Goal: Information Seeking & Learning: Learn about a topic

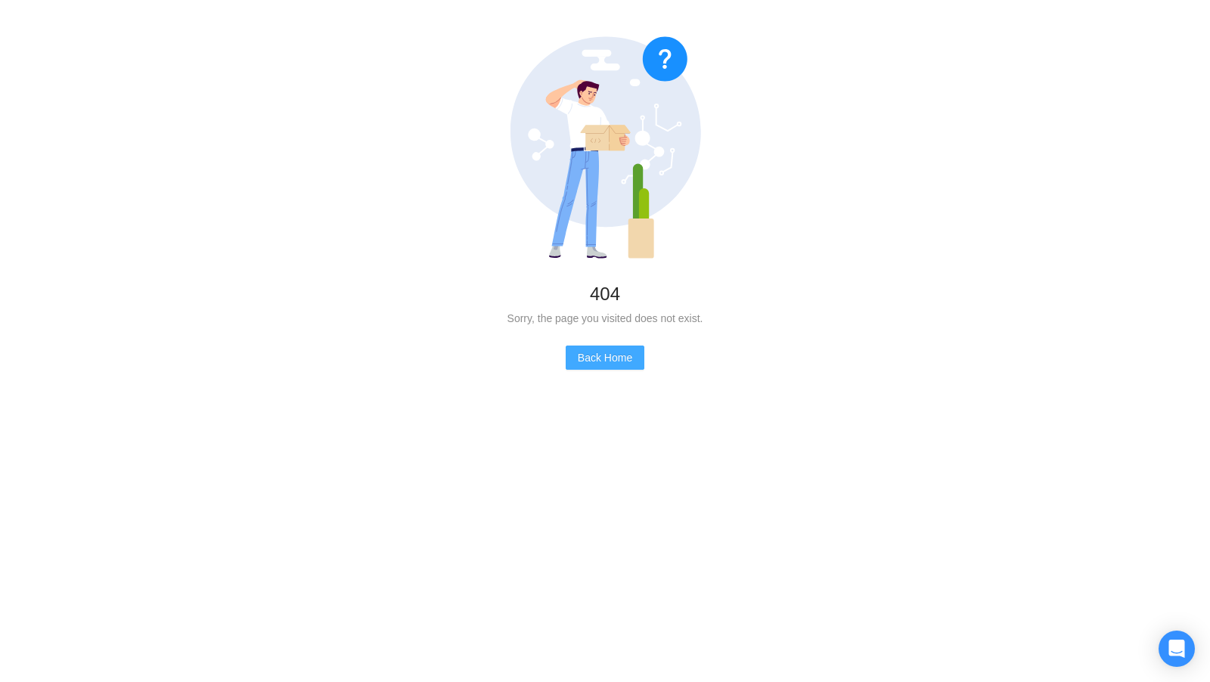
click at [625, 360] on span "Back Home" at bounding box center [605, 357] width 54 height 17
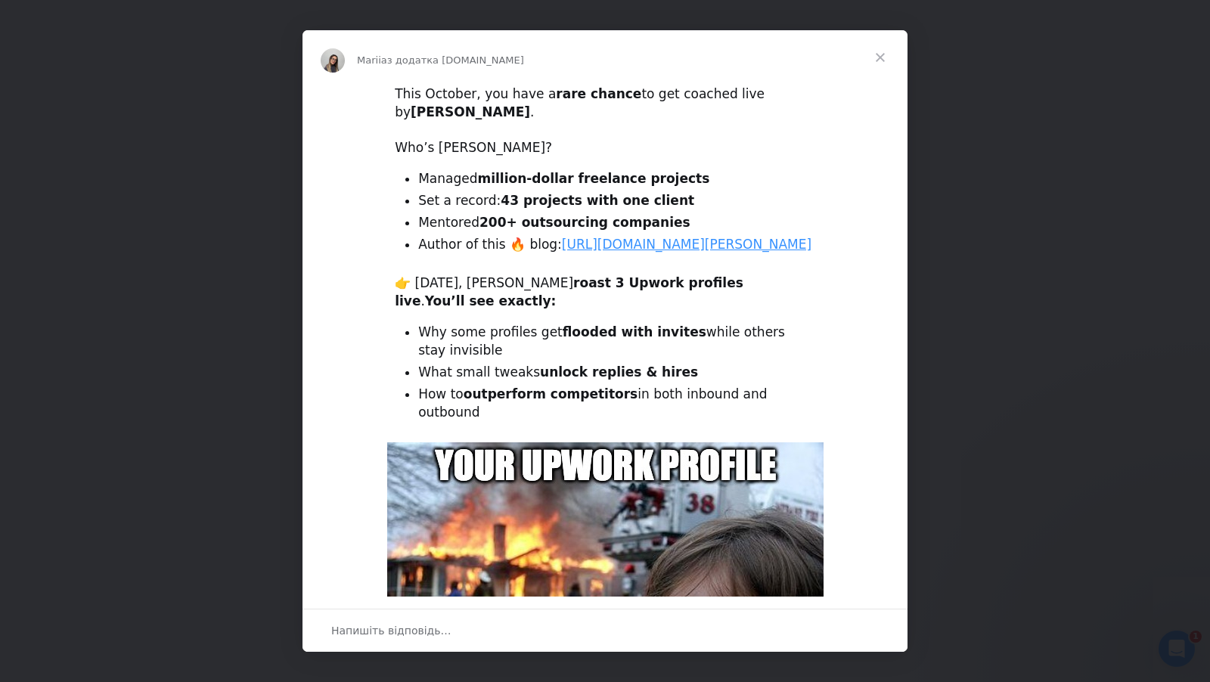
click at [872, 51] on span "Закрити" at bounding box center [880, 57] width 54 height 54
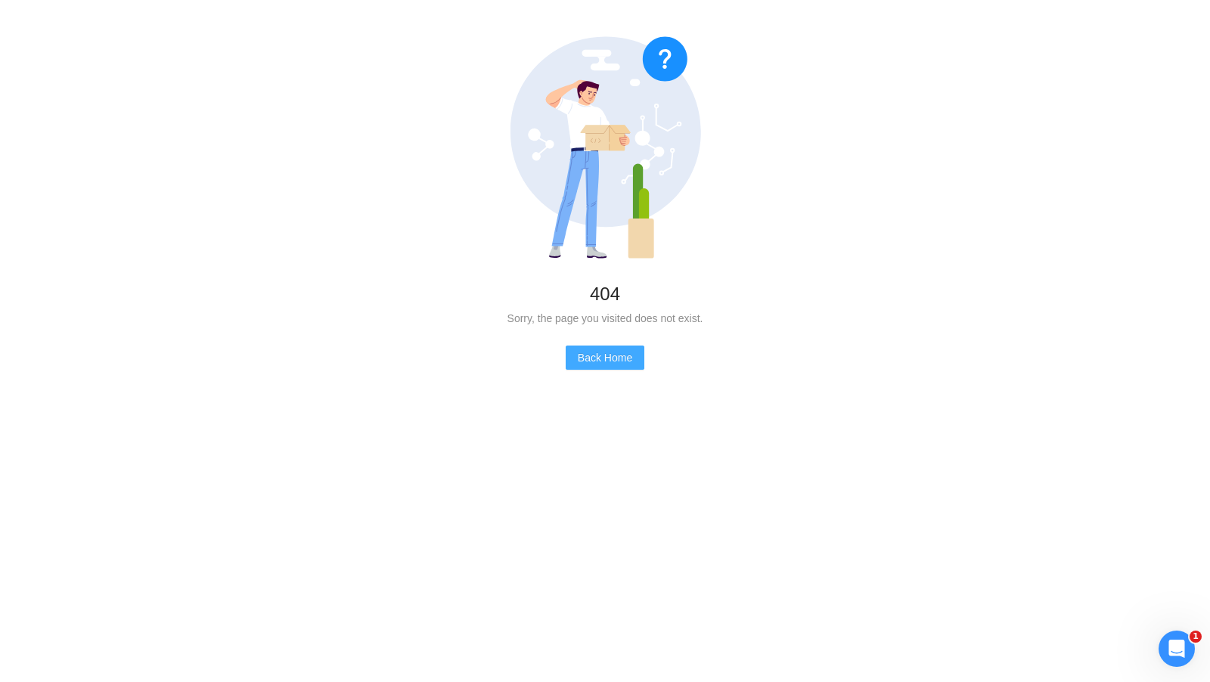
click at [569, 352] on button "Back Home" at bounding box center [605, 358] width 79 height 24
click at [603, 362] on span "Back Home" at bounding box center [605, 357] width 54 height 17
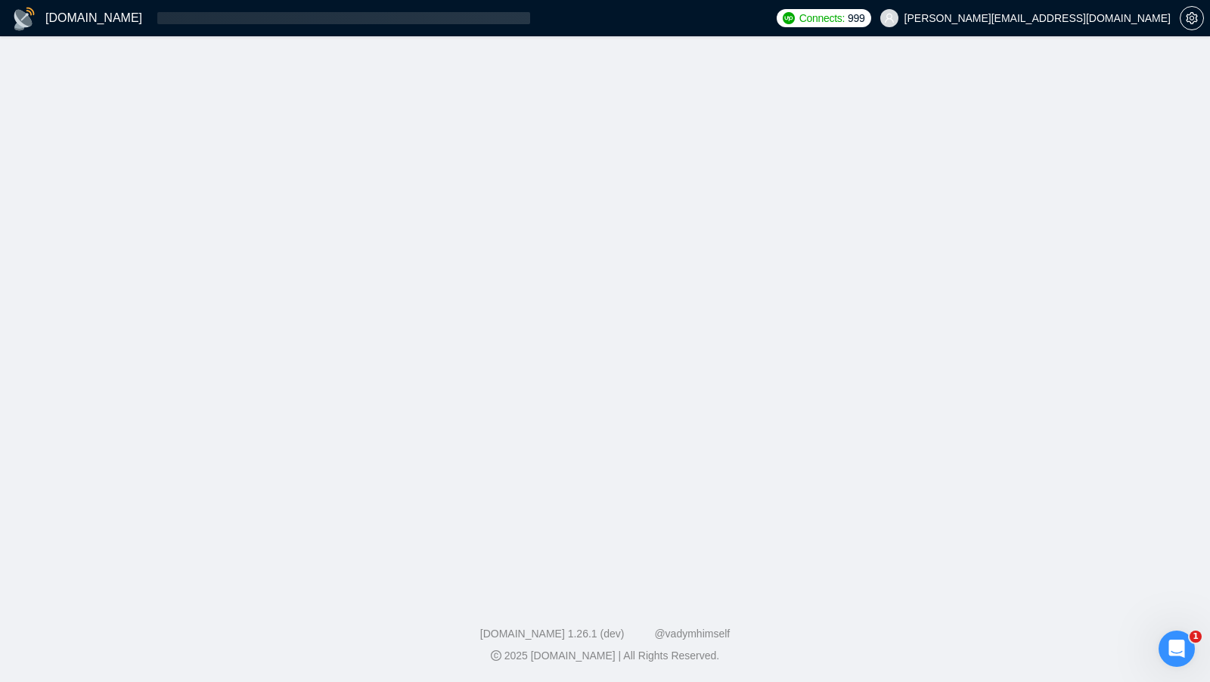
click at [603, 362] on main at bounding box center [605, 312] width 1162 height 505
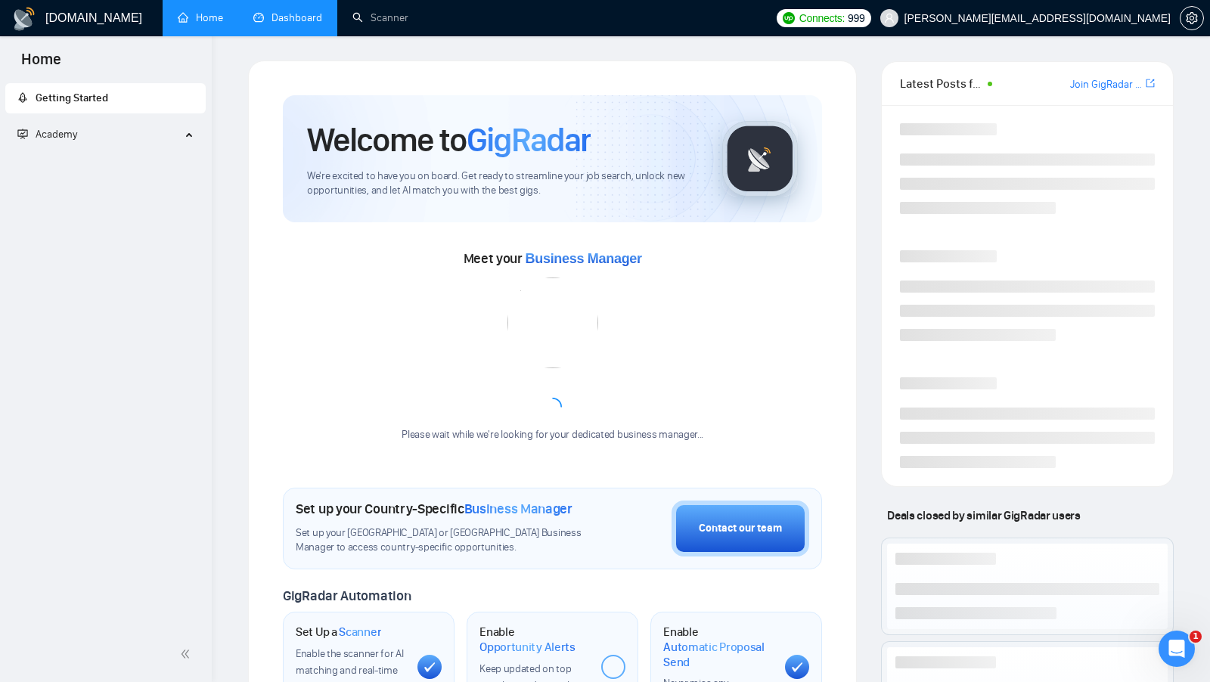
click at [291, 35] on li "Dashboard" at bounding box center [287, 18] width 99 height 36
click at [290, 35] on li "Dashboard" at bounding box center [287, 18] width 99 height 36
click at [290, 17] on link "Dashboard" at bounding box center [287, 17] width 69 height 13
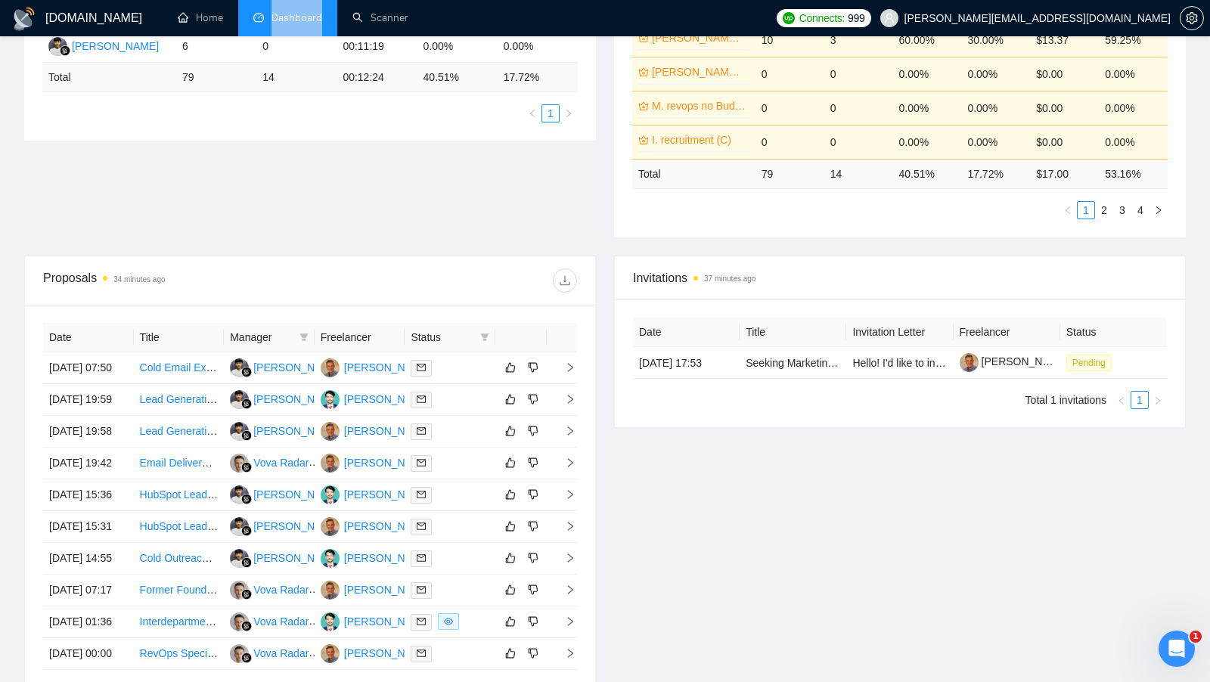
scroll to position [437, 0]
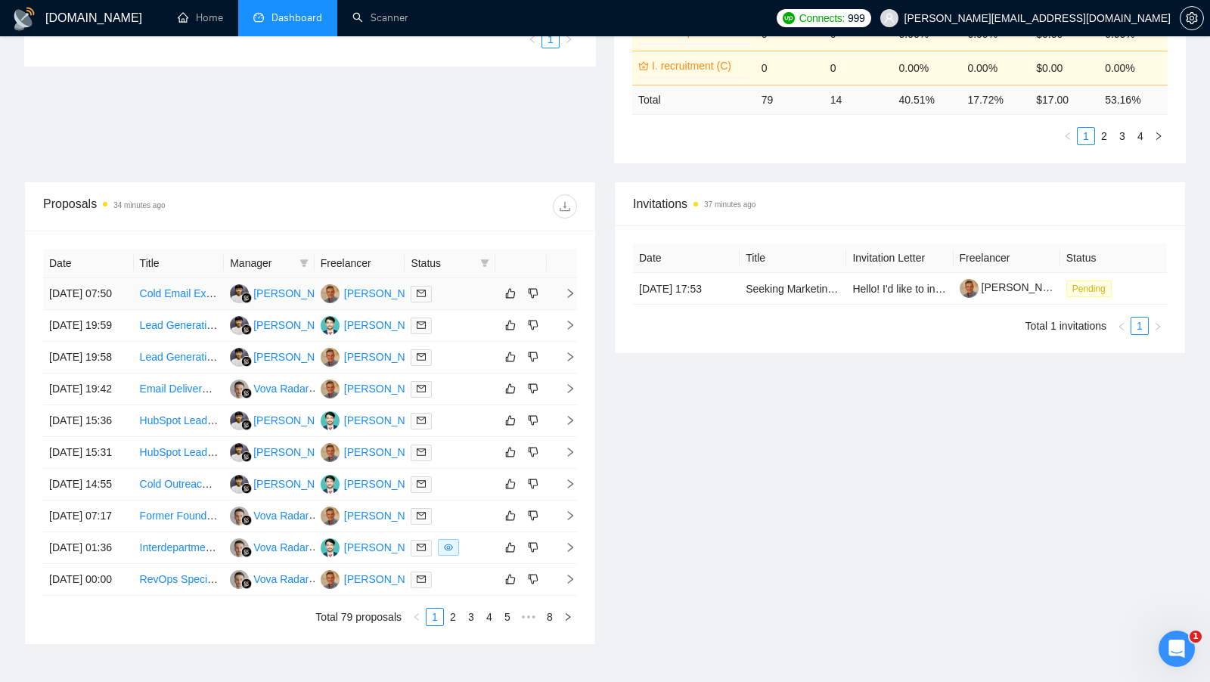
click at [458, 307] on td at bounding box center [450, 294] width 91 height 32
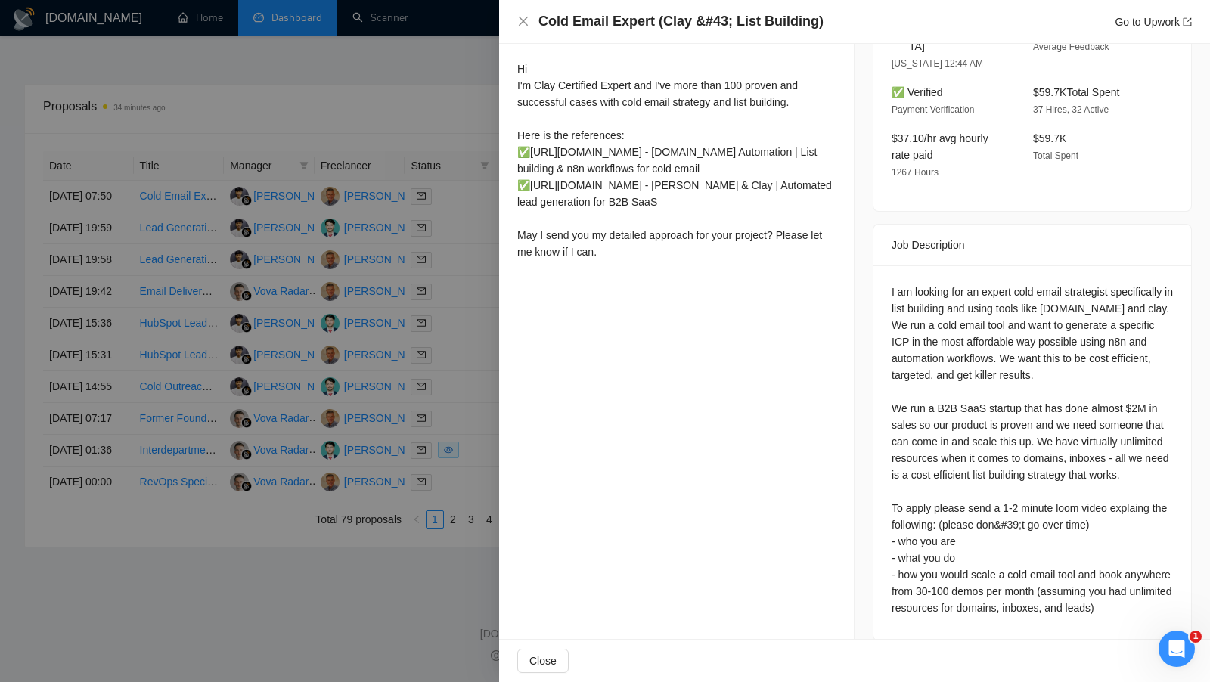
scroll to position [670, 0]
click at [481, 363] on div at bounding box center [605, 341] width 1210 height 682
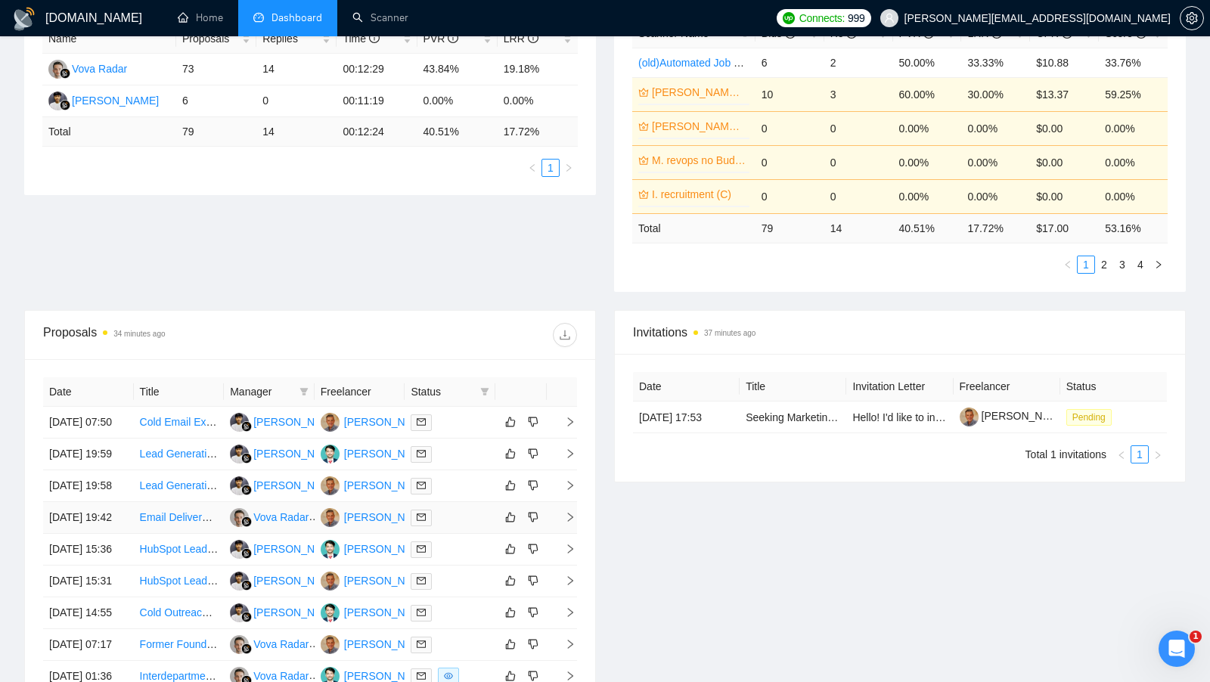
scroll to position [0, 0]
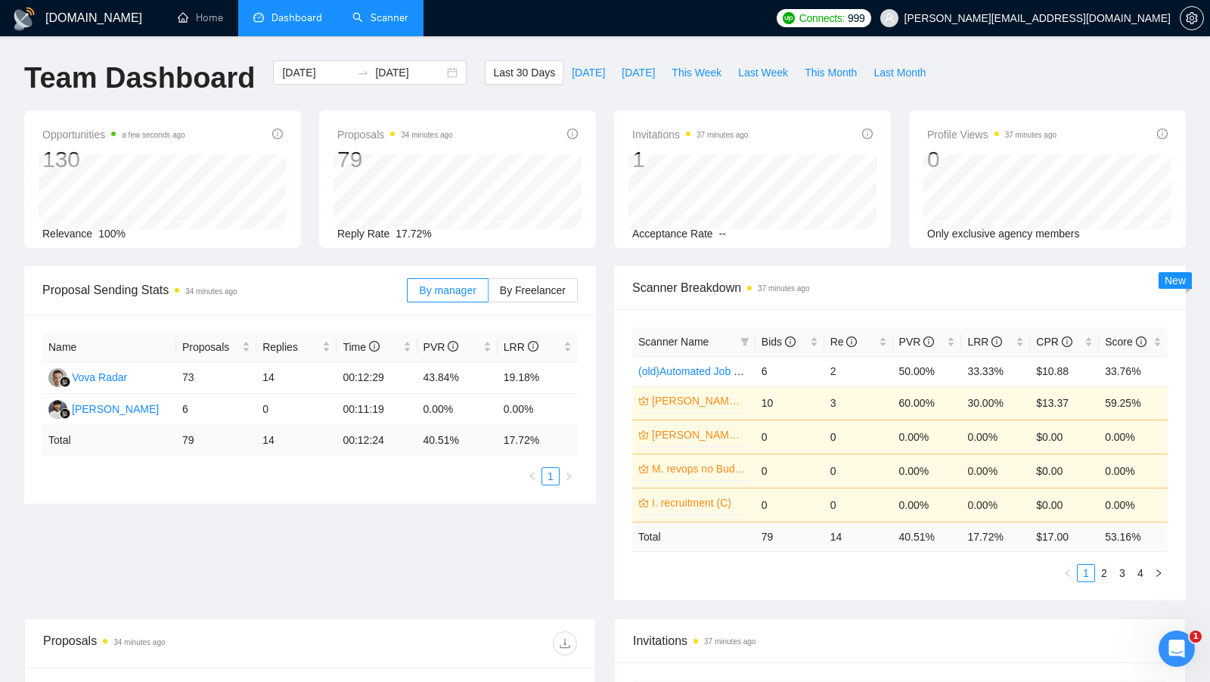
click at [373, 17] on link "Scanner" at bounding box center [380, 17] width 56 height 13
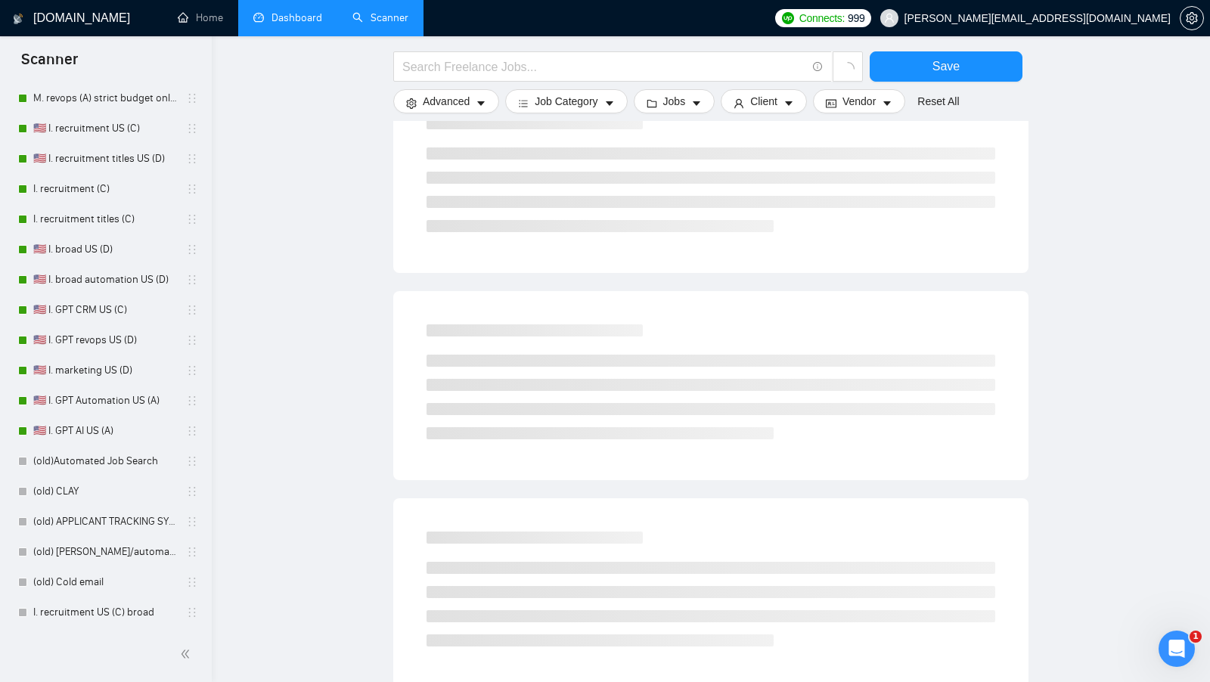
scroll to position [403, 0]
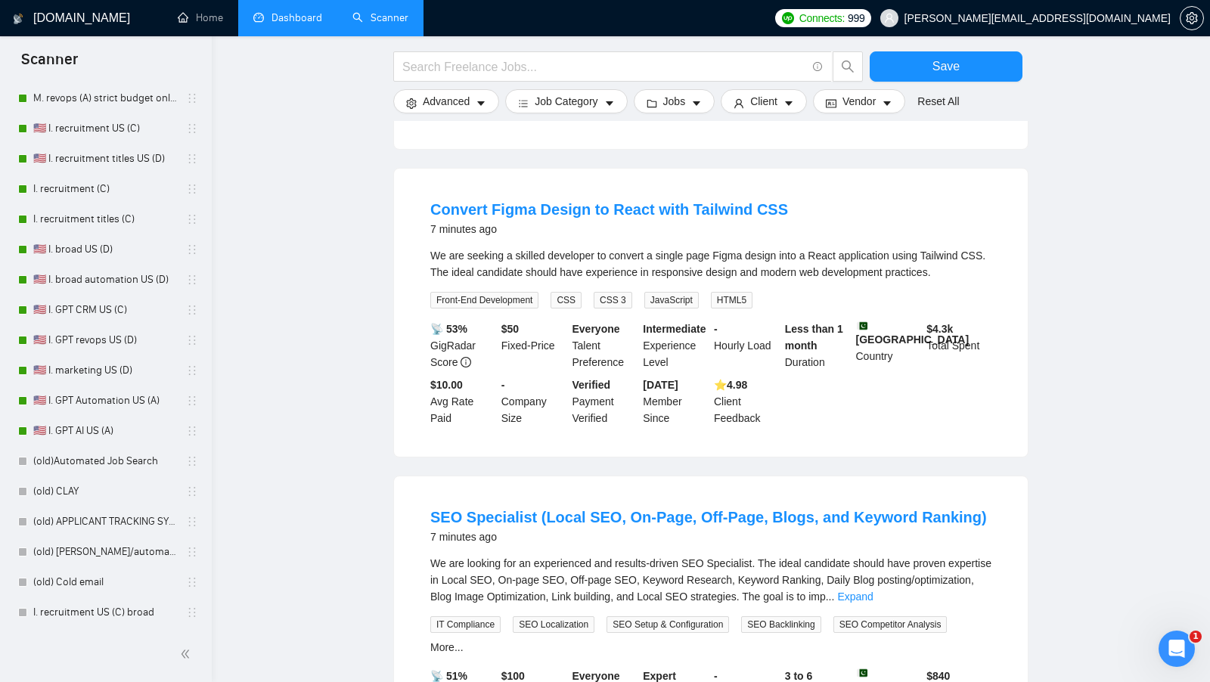
click at [352, 11] on link "Scanner" at bounding box center [380, 17] width 56 height 13
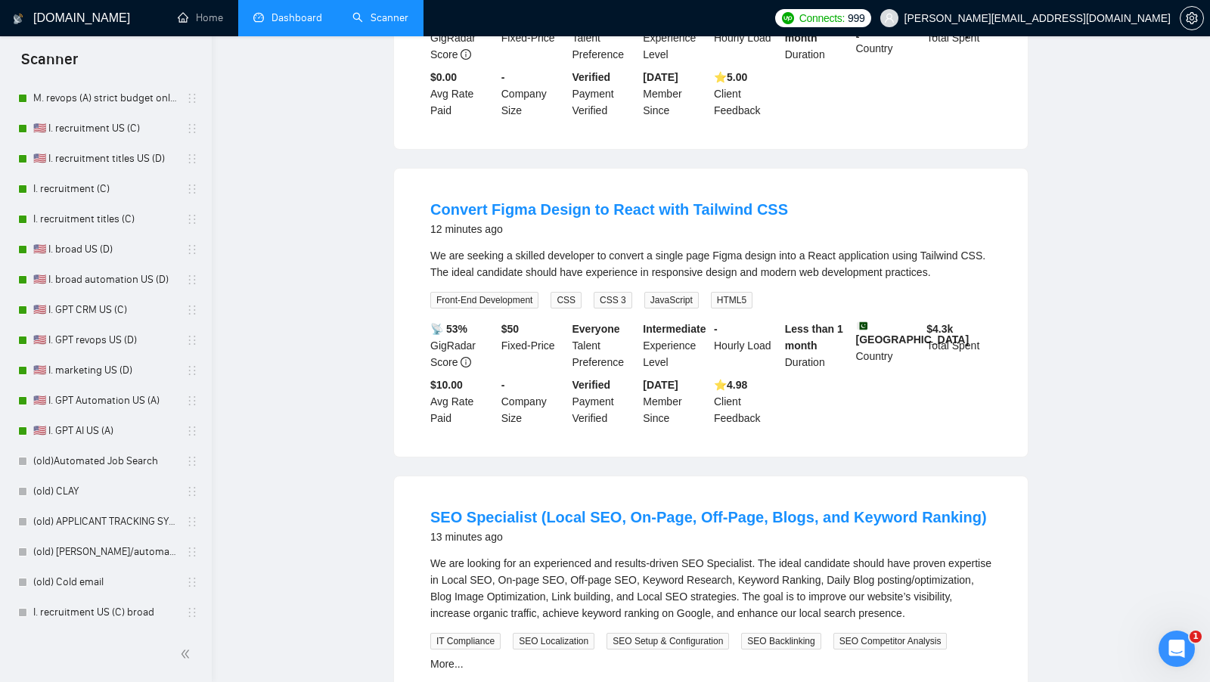
click at [322, 14] on link "Dashboard" at bounding box center [287, 17] width 69 height 13
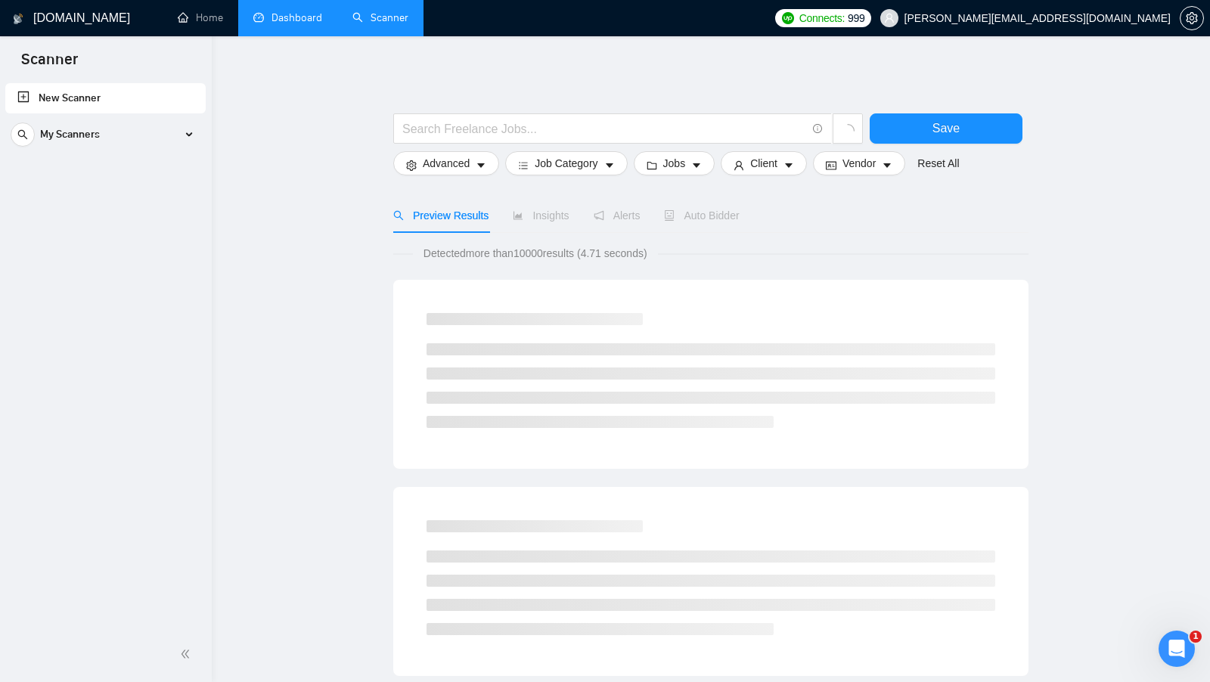
click at [323, 14] on li "Dashboard" at bounding box center [287, 18] width 99 height 36
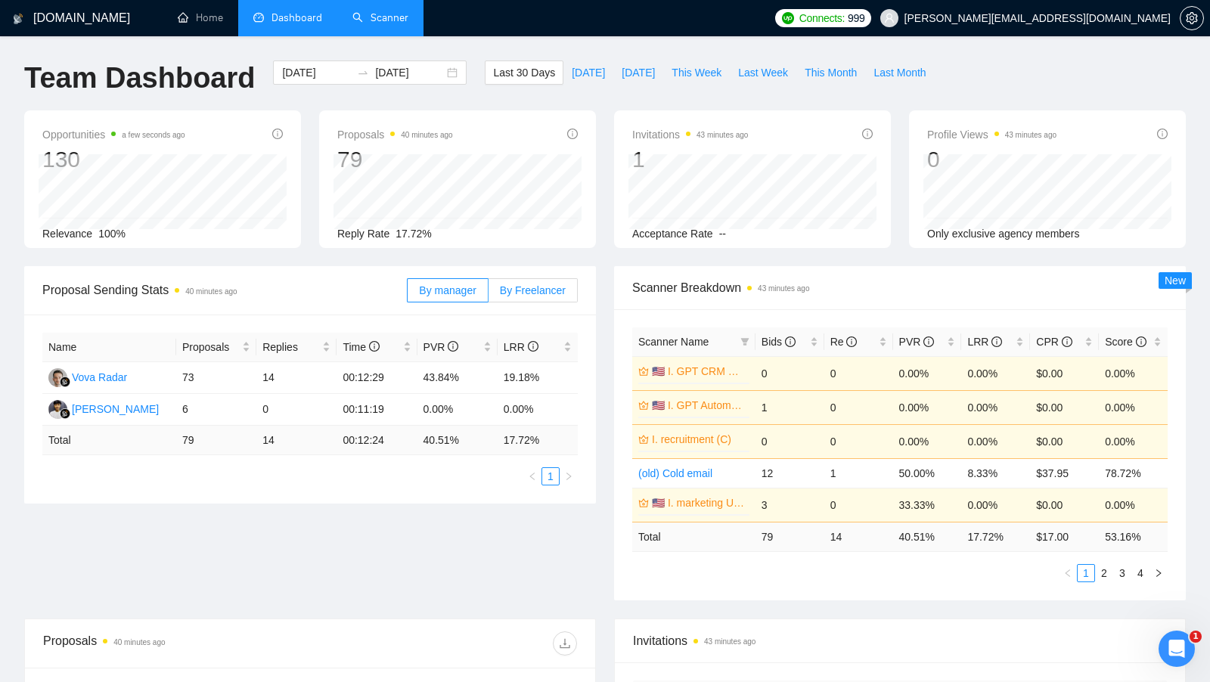
click at [523, 301] on label "By Freelancer" at bounding box center [533, 290] width 89 height 24
click at [489, 294] on input "By Freelancer" at bounding box center [489, 294] width 0 height 0
click at [119, 375] on div "[PERSON_NAME]" at bounding box center [115, 377] width 87 height 17
click at [110, 401] on div "25725540" at bounding box center [85, 387] width 68 height 32
click at [104, 410] on div "[PERSON_NAME]" at bounding box center [115, 409] width 87 height 17
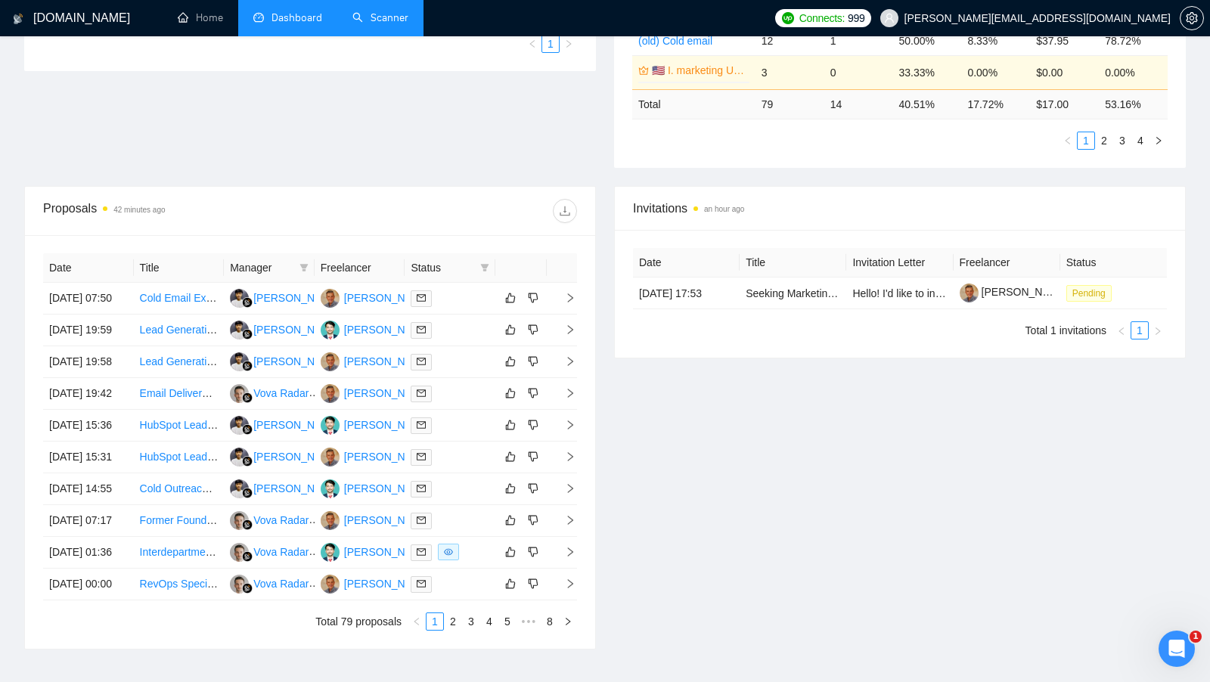
scroll to position [448, 0]
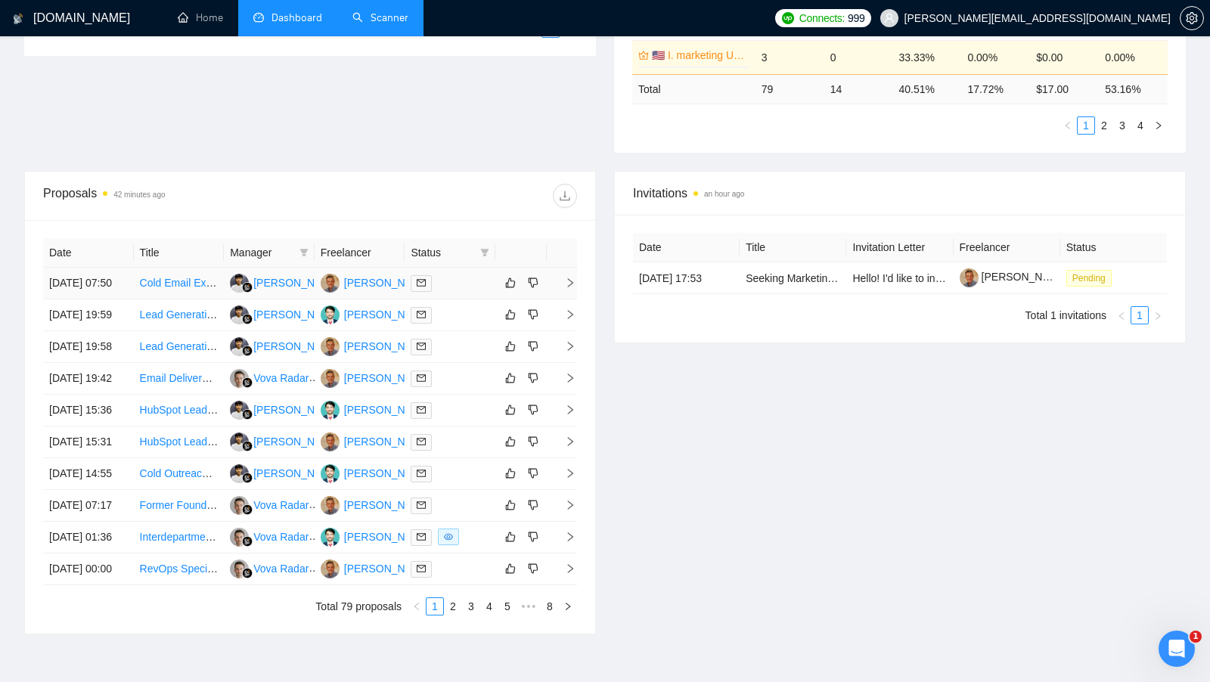
click at [463, 299] on td at bounding box center [450, 284] width 91 height 32
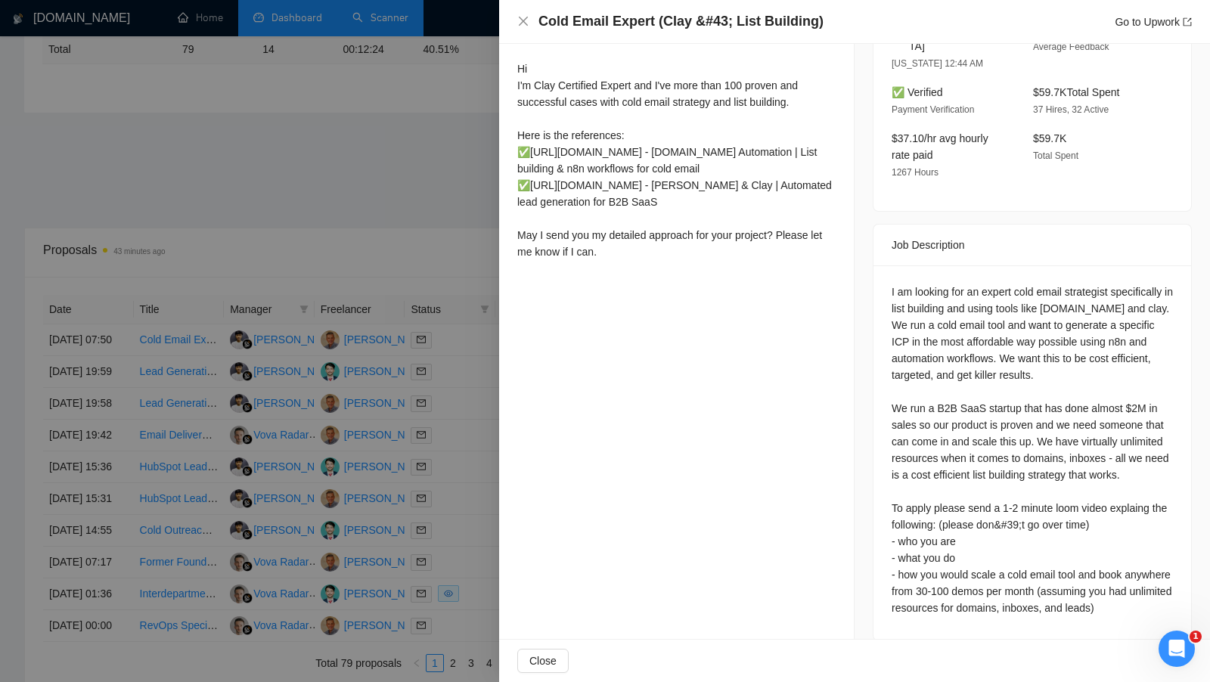
scroll to position [430, 0]
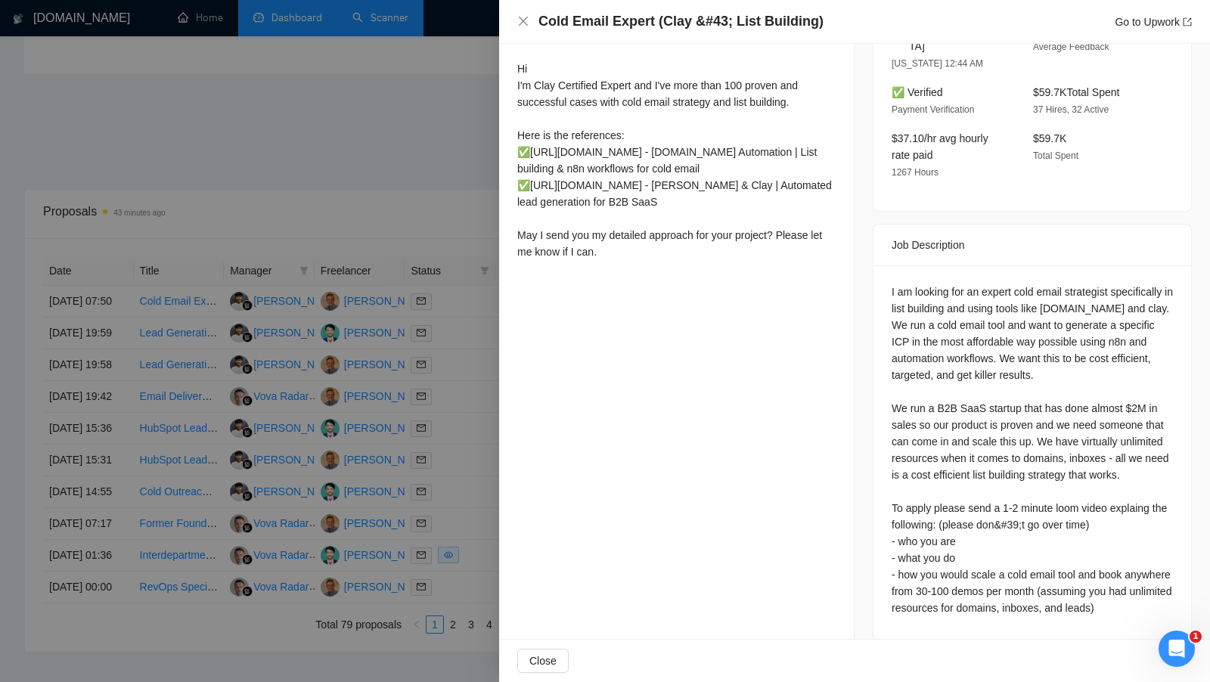
click at [365, 237] on div at bounding box center [605, 341] width 1210 height 682
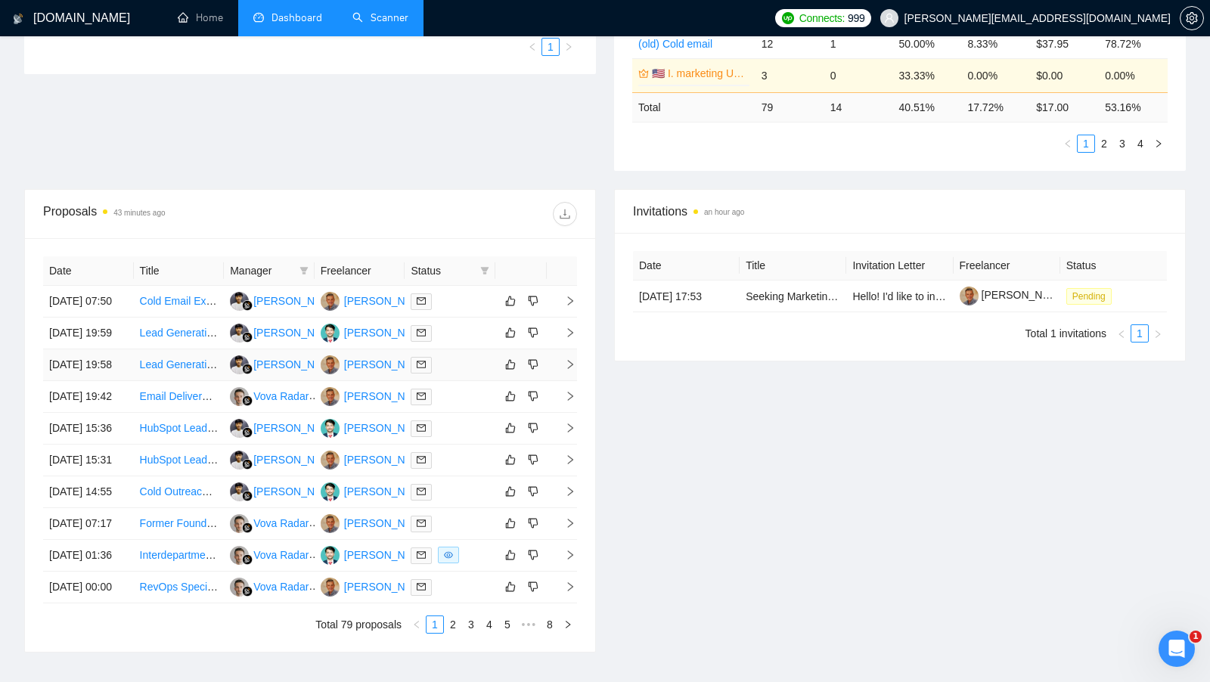
click at [453, 374] on div at bounding box center [450, 364] width 79 height 17
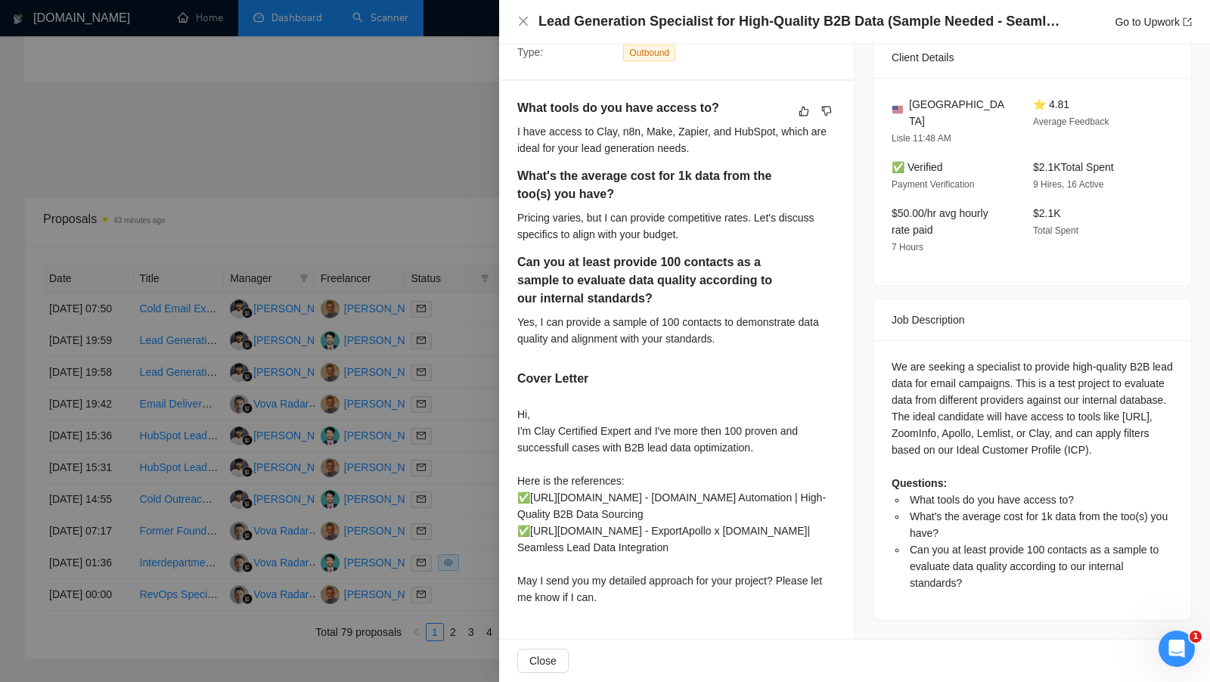
scroll to position [409, 0]
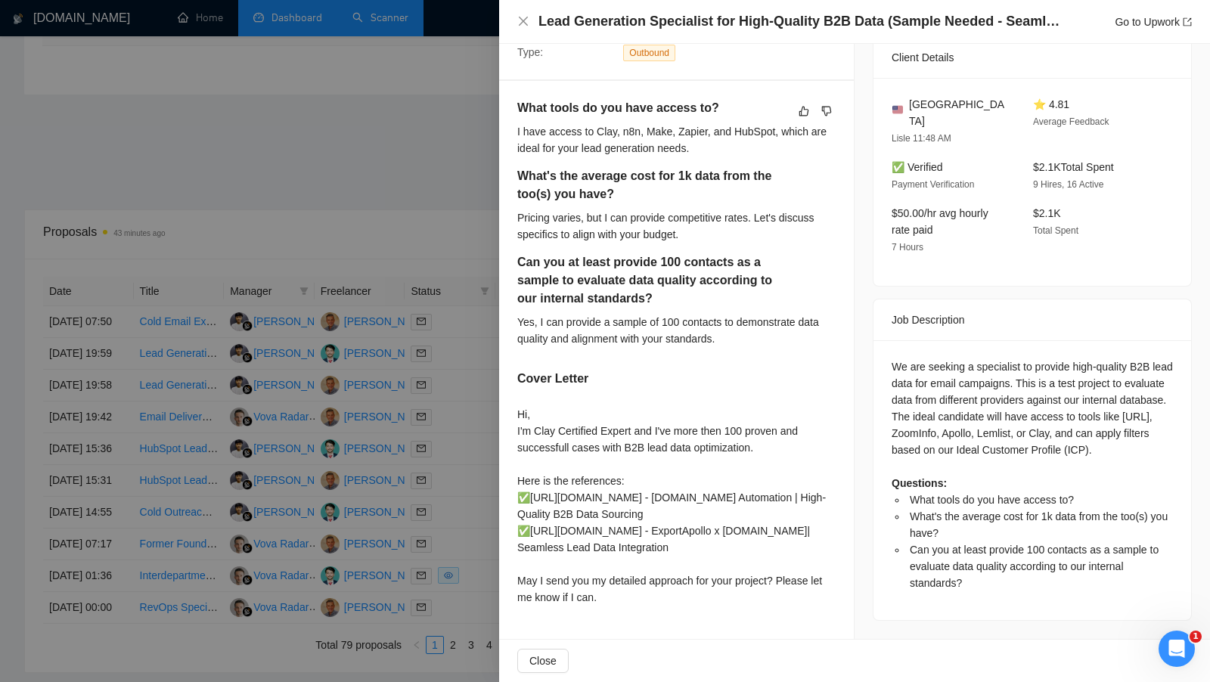
click at [389, 389] on div at bounding box center [605, 341] width 1210 height 682
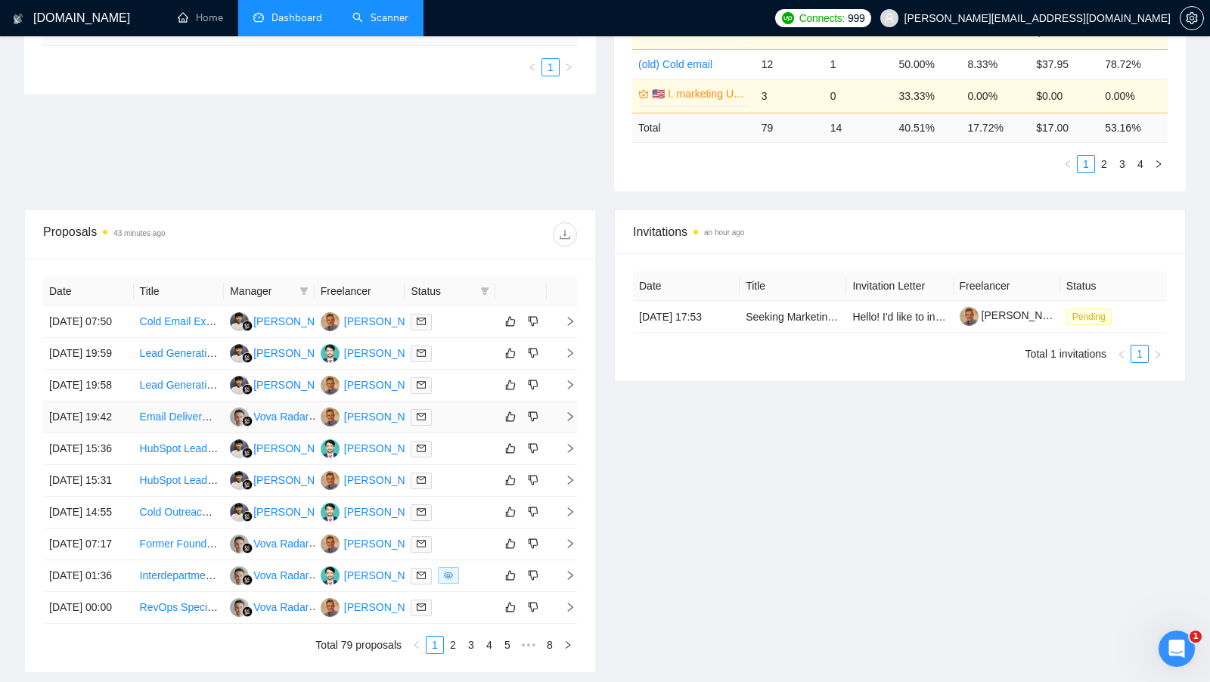
click at [447, 426] on div at bounding box center [450, 416] width 79 height 17
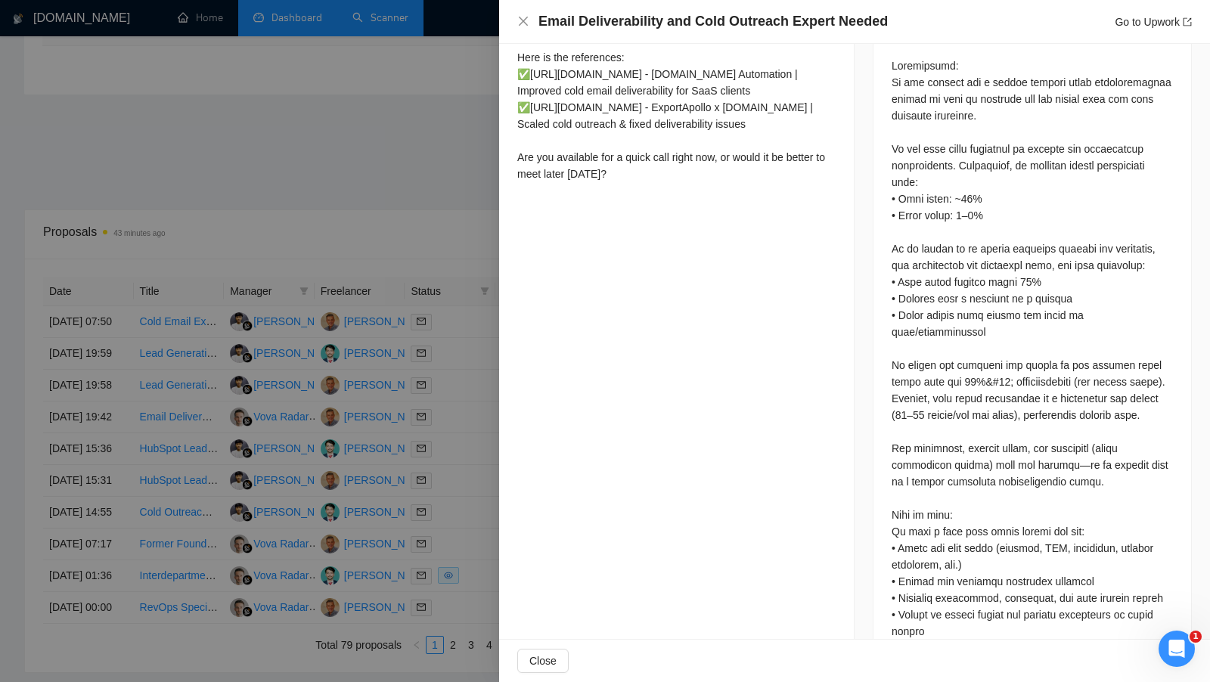
scroll to position [673, 0]
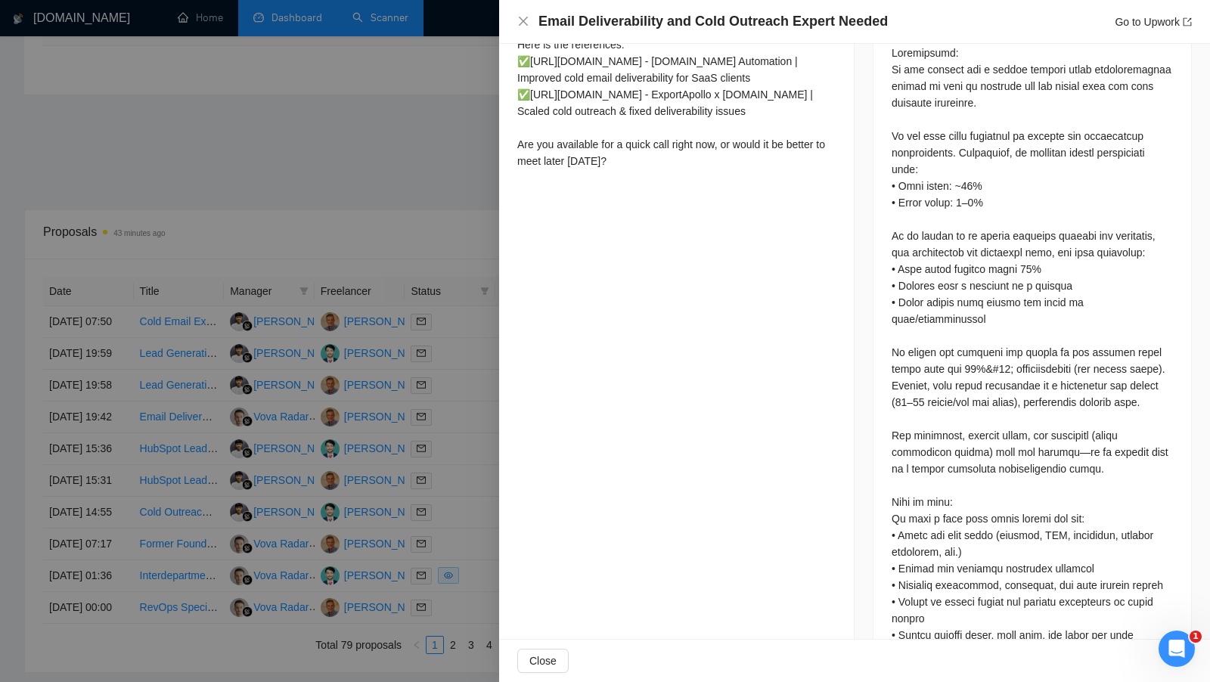
click at [400, 427] on div at bounding box center [605, 341] width 1210 height 682
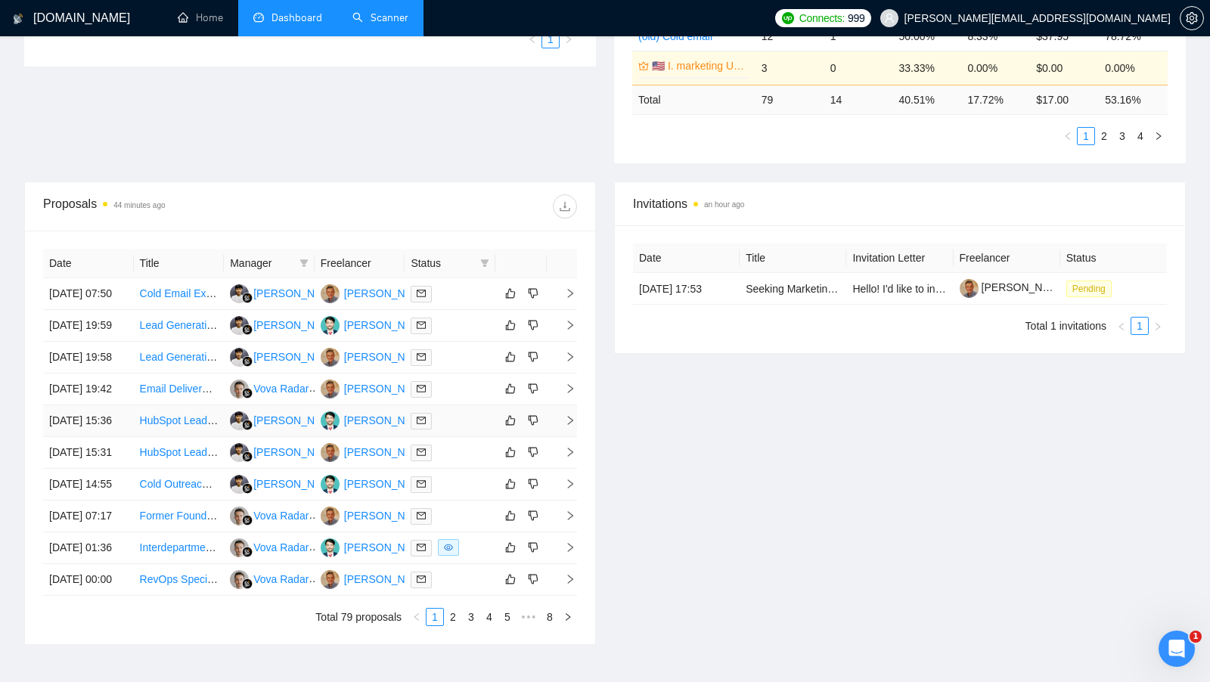
scroll to position [460, 0]
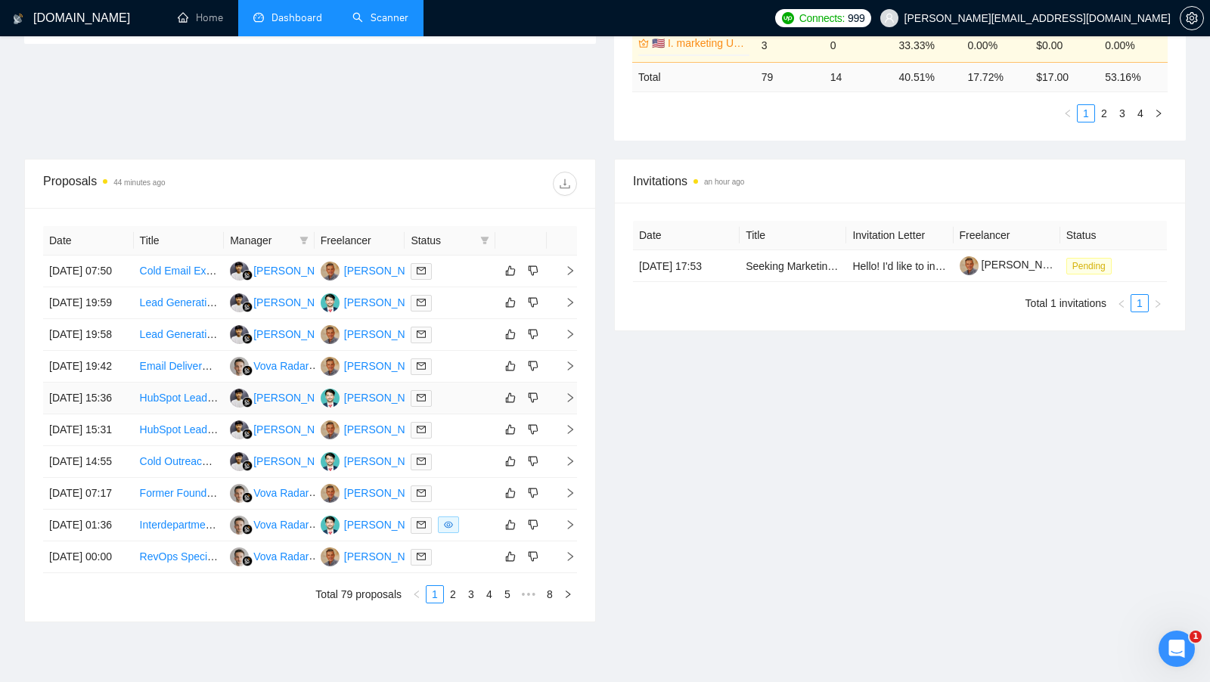
click at [442, 414] on td at bounding box center [450, 399] width 91 height 32
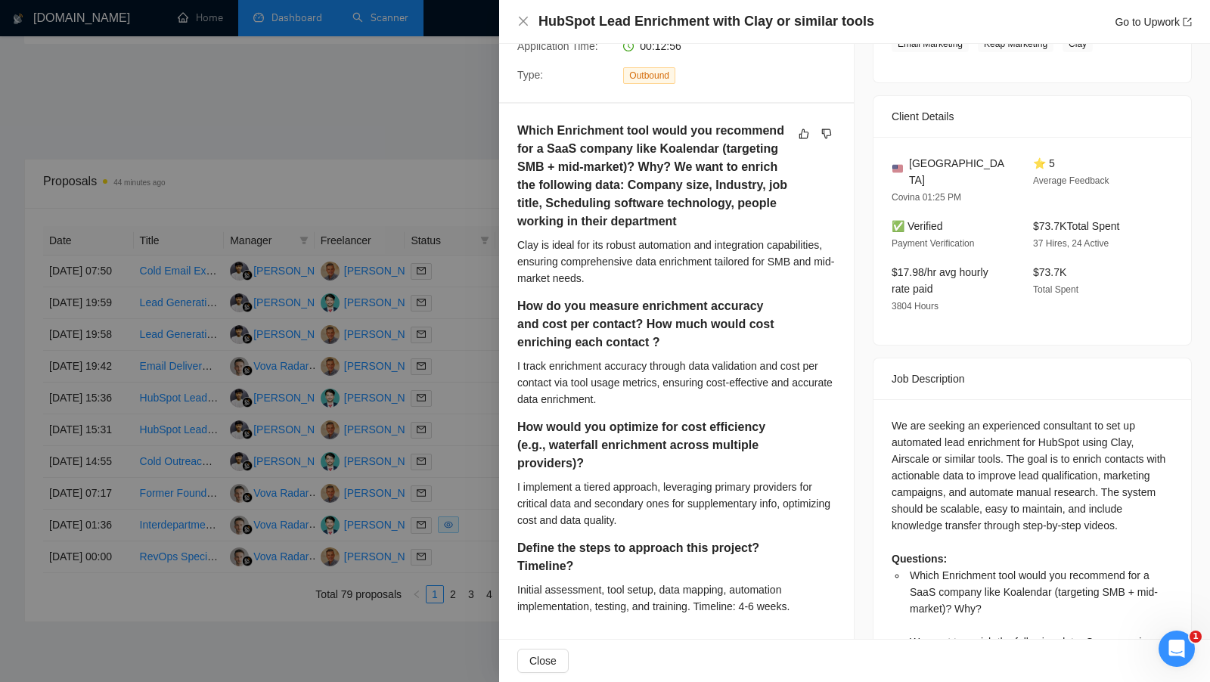
scroll to position [346, 0]
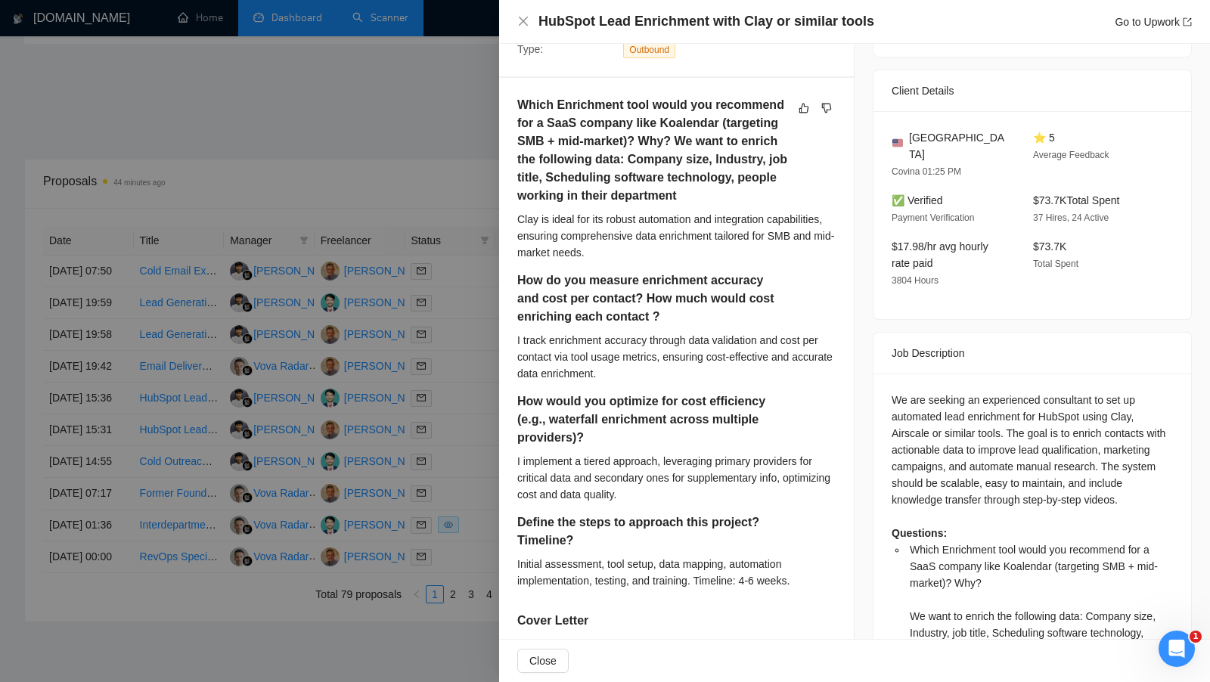
click at [464, 457] on div at bounding box center [605, 341] width 1210 height 682
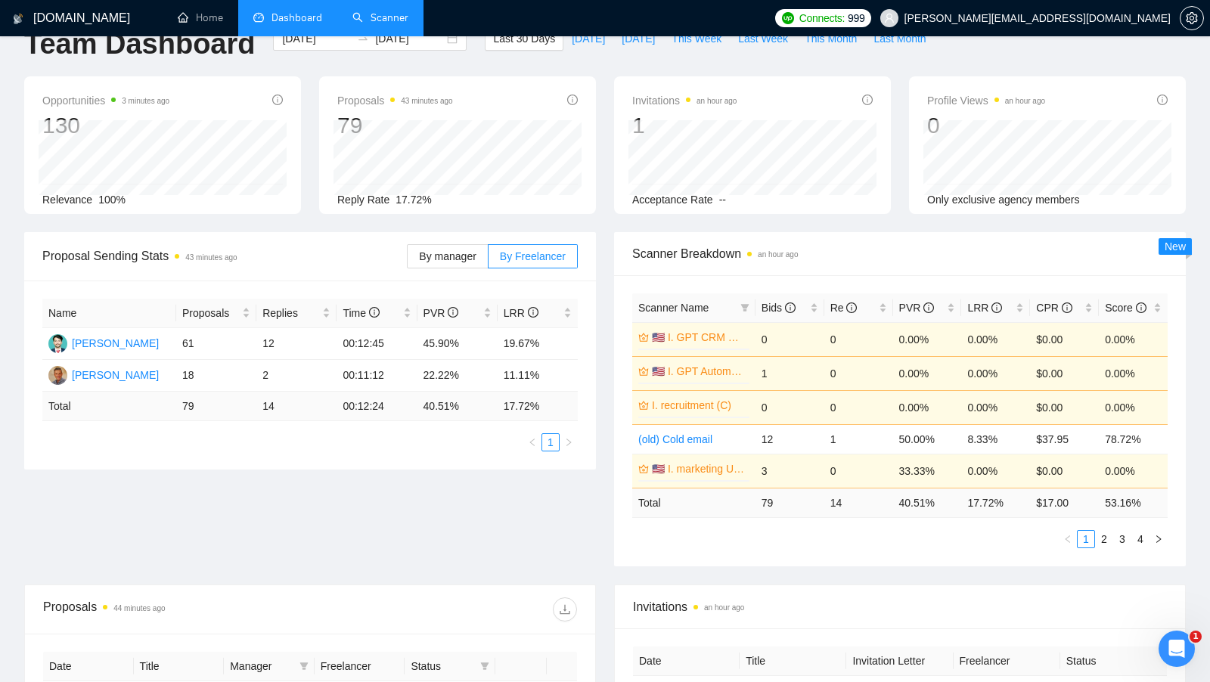
scroll to position [0, 0]
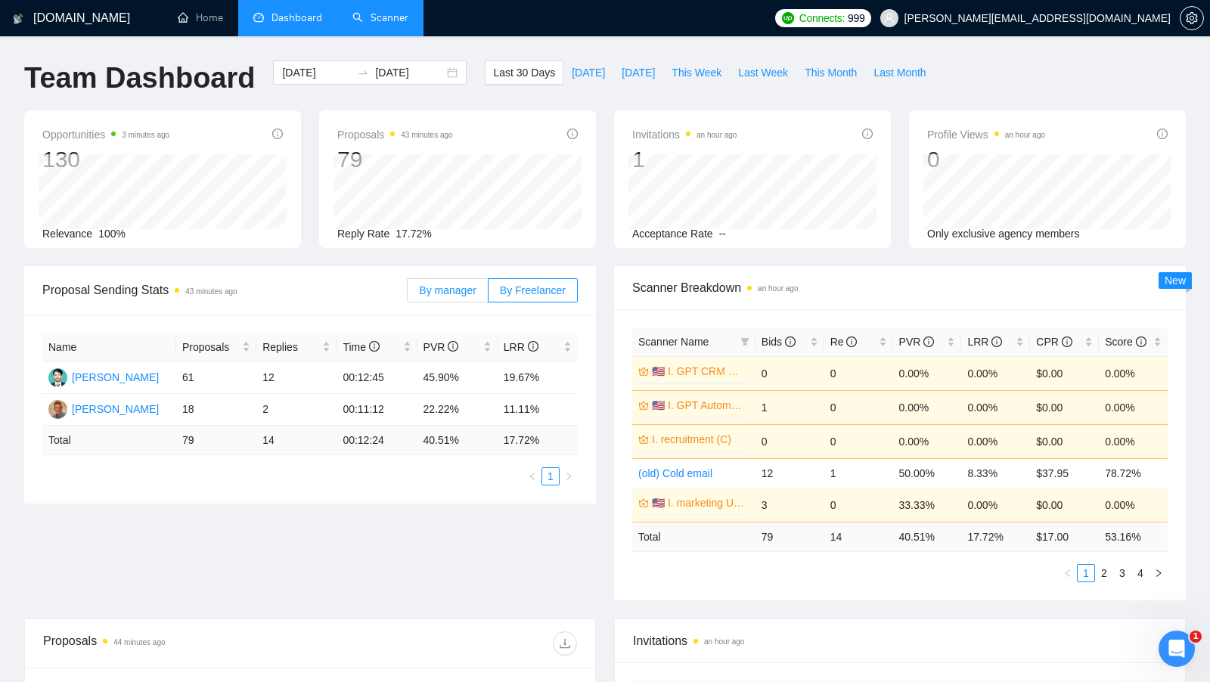
click at [445, 288] on span "By manager" at bounding box center [447, 290] width 57 height 12
click at [408, 294] on input "By manager" at bounding box center [408, 294] width 0 height 0
click at [503, 295] on span "By Freelancer" at bounding box center [533, 290] width 66 height 12
click at [489, 294] on input "By Freelancer" at bounding box center [489, 294] width 0 height 0
click at [457, 290] on span "By manager" at bounding box center [447, 290] width 57 height 12
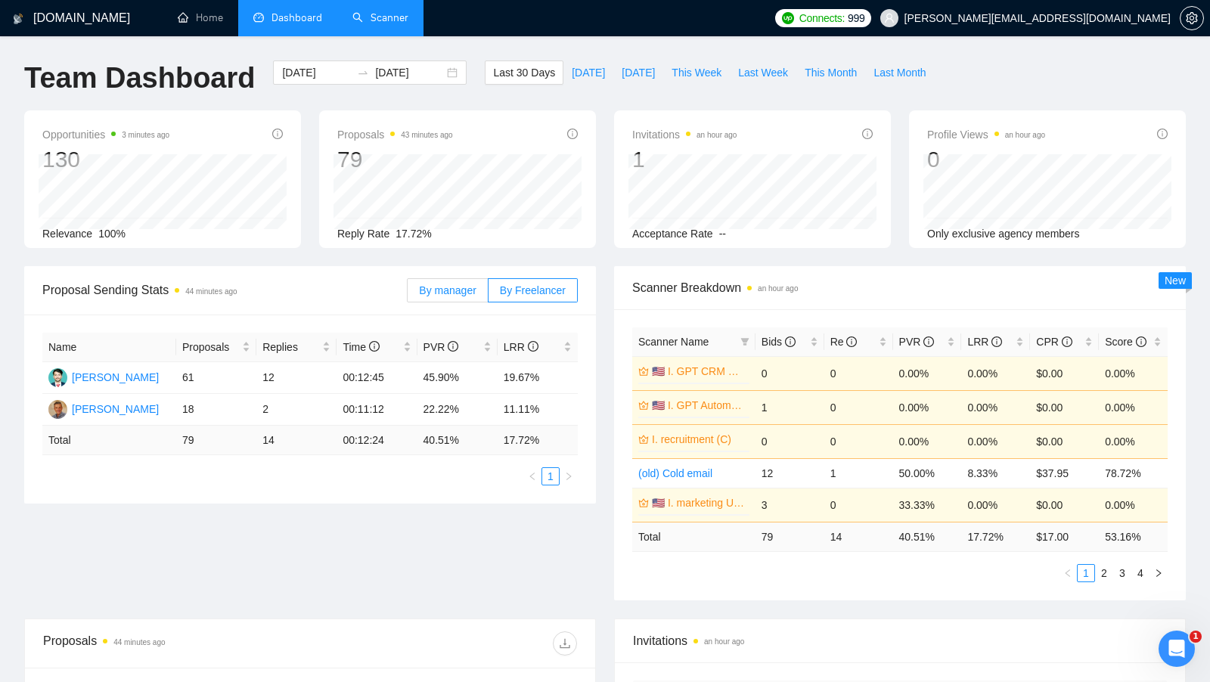
click at [408, 294] on input "By manager" at bounding box center [408, 294] width 0 height 0
click at [502, 289] on span "By Freelancer" at bounding box center [533, 290] width 66 height 12
click at [489, 294] on input "By Freelancer" at bounding box center [489, 294] width 0 height 0
click at [475, 290] on span "By manager" at bounding box center [447, 290] width 57 height 12
click at [408, 294] on input "By manager" at bounding box center [408, 294] width 0 height 0
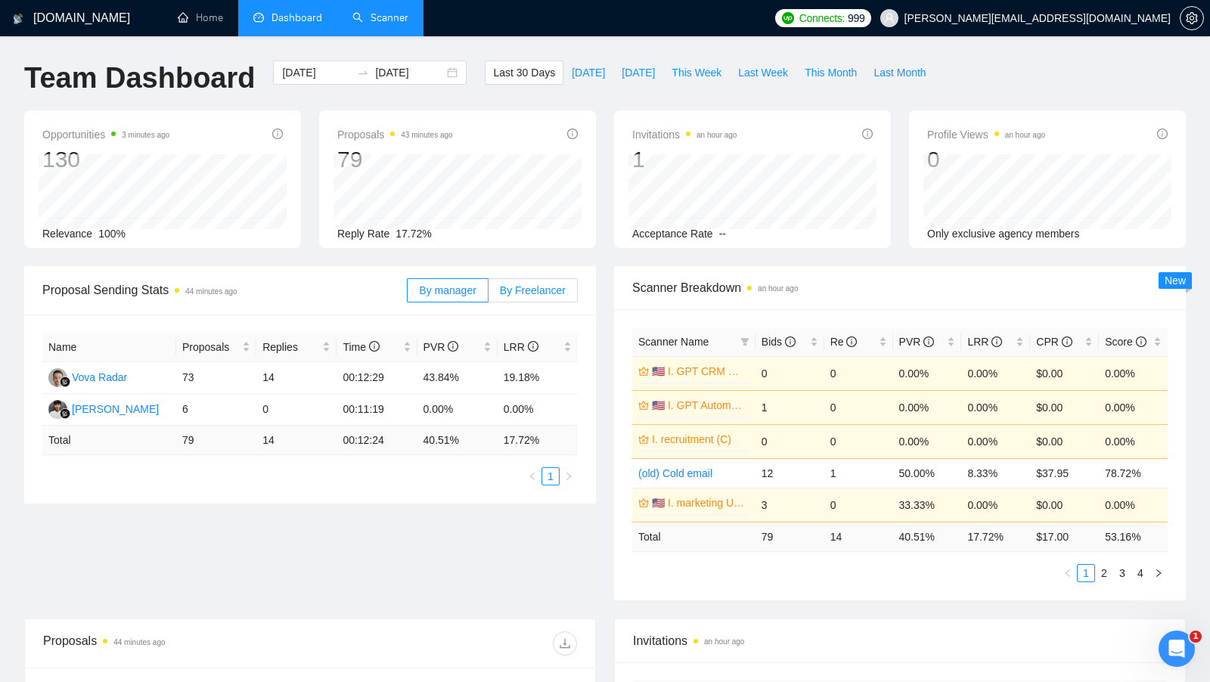
click at [526, 288] on span "By Freelancer" at bounding box center [533, 290] width 66 height 12
click at [489, 294] on input "By Freelancer" at bounding box center [489, 294] width 0 height 0
click at [473, 288] on span "By manager" at bounding box center [447, 290] width 57 height 12
click at [408, 294] on input "By manager" at bounding box center [408, 294] width 0 height 0
